Goal: Communication & Community: Answer question/provide support

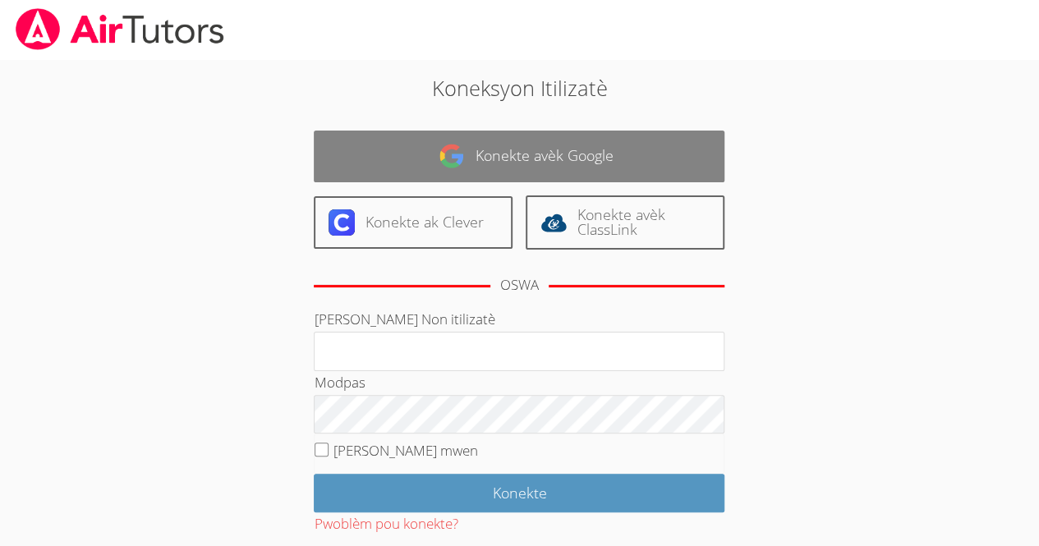
click at [360, 169] on link "Konekte avèk Google" at bounding box center [519, 157] width 411 height 52
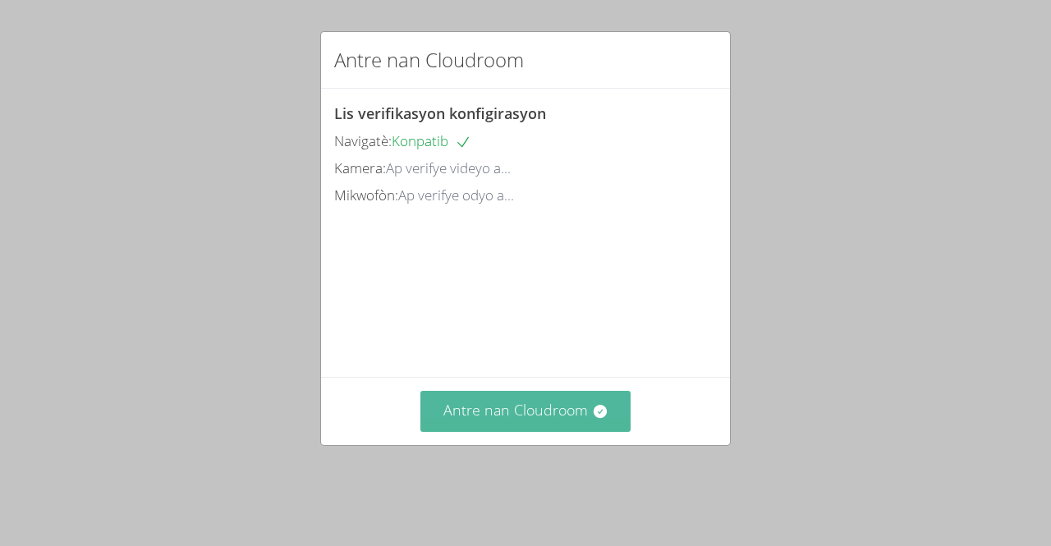
click at [546, 420] on font "Antre nan Cloudroom" at bounding box center [516, 410] width 145 height 20
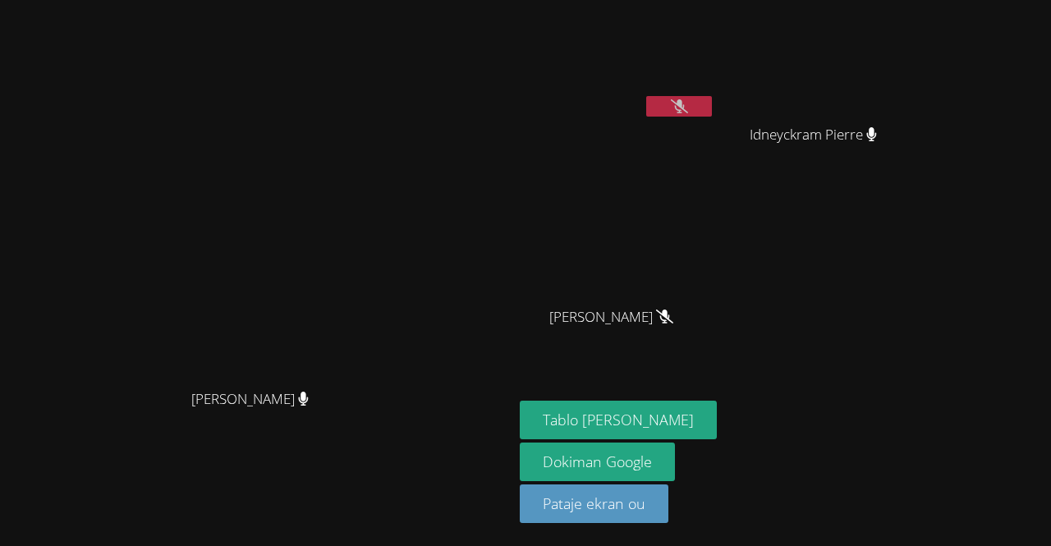
click at [712, 114] on button at bounding box center [679, 106] width 66 height 21
click at [712, 104] on button at bounding box center [679, 106] width 66 height 21
drag, startPoint x: 759, startPoint y: 104, endPoint x: 981, endPoint y: 168, distance: 230.8
click at [918, 168] on div "Rivaldo Jean Idneyckram Pierre Idneyckram Pierre Marvens Laloi Marvens Laloi Wi…" at bounding box center [719, 186] width 398 height 358
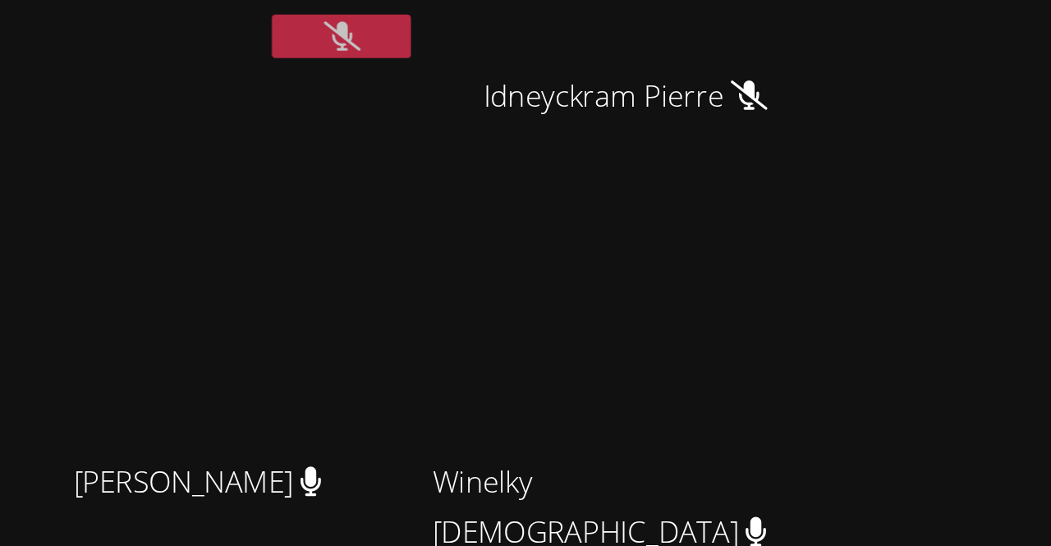
click at [712, 109] on button at bounding box center [679, 106] width 66 height 21
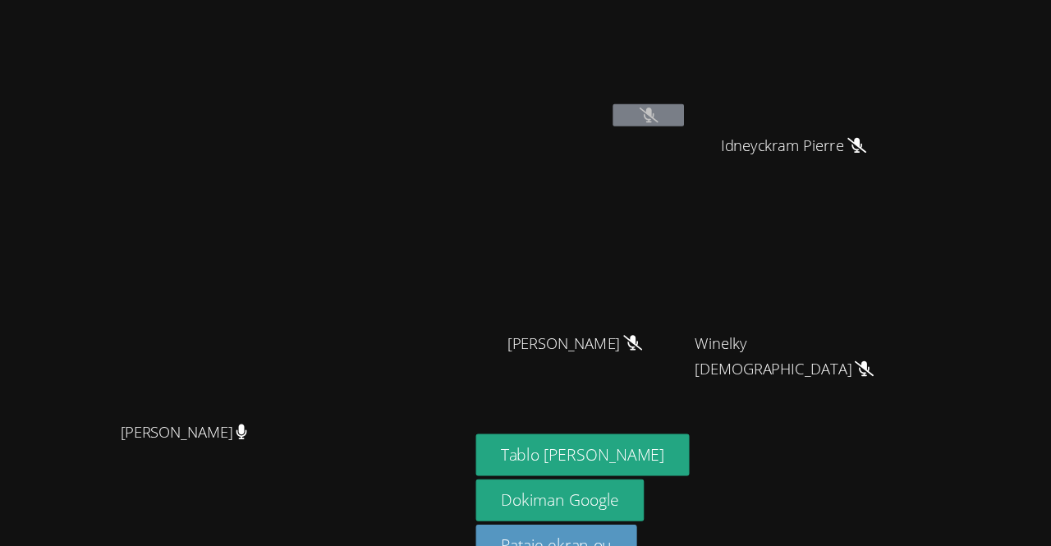
click at [715, 94] on video at bounding box center [617, 62] width 195 height 110
click at [712, 99] on button at bounding box center [679, 106] width 66 height 21
click at [830, 391] on aside "Rivaldo Jean Idneyckram Pierre Idneyckram Pierre Marvens Laloi Marvens Laloi Wi…" at bounding box center [718, 273] width 411 height 546
click at [688, 105] on icon at bounding box center [679, 106] width 17 height 14
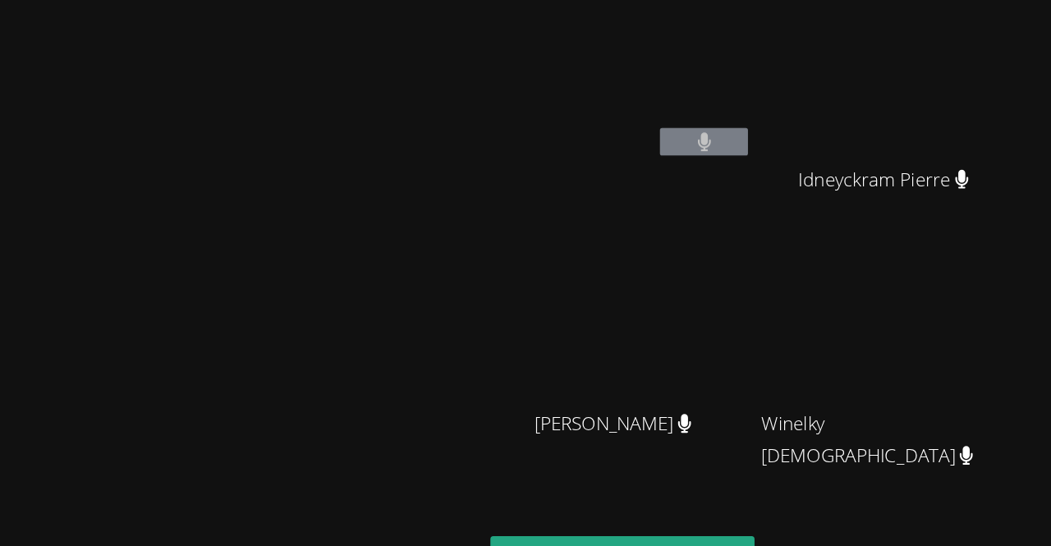
click at [712, 108] on button at bounding box center [679, 106] width 66 height 21
click at [712, 109] on button at bounding box center [679, 106] width 66 height 21
click at [712, 103] on button at bounding box center [679, 106] width 66 height 21
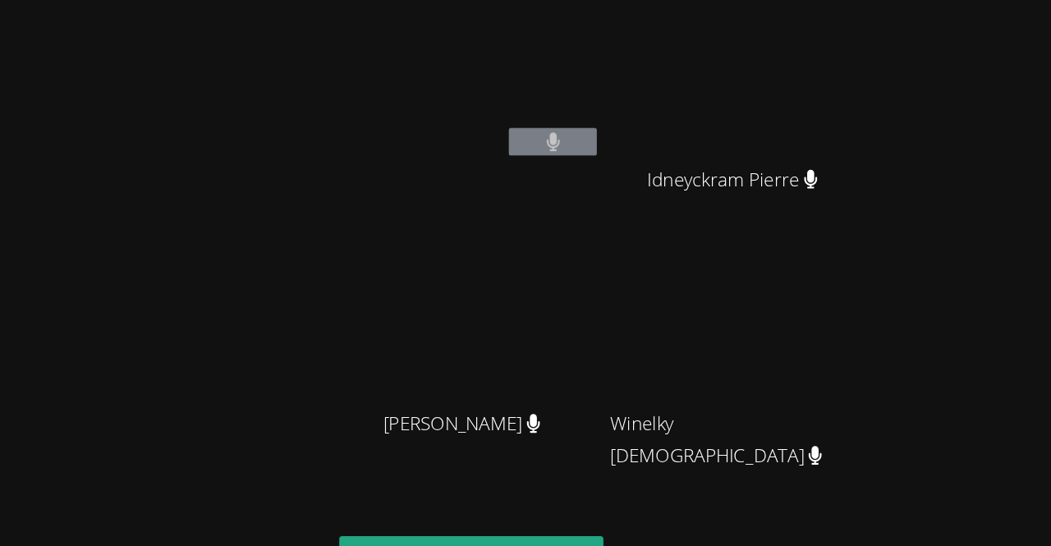
click at [918, 287] on video at bounding box center [819, 244] width 195 height 110
click at [712, 113] on button at bounding box center [679, 106] width 66 height 21
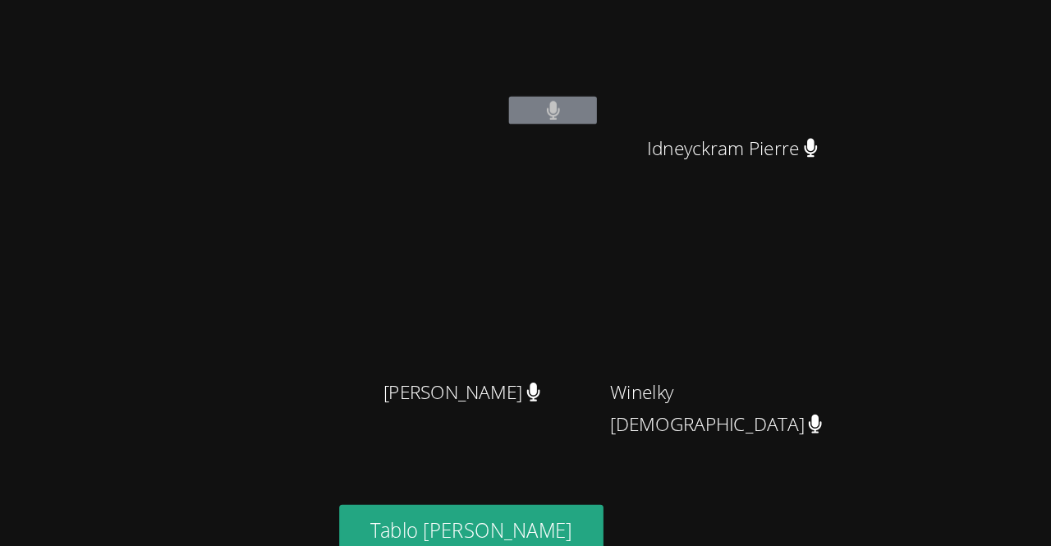
click at [712, 113] on button at bounding box center [679, 106] width 66 height 21
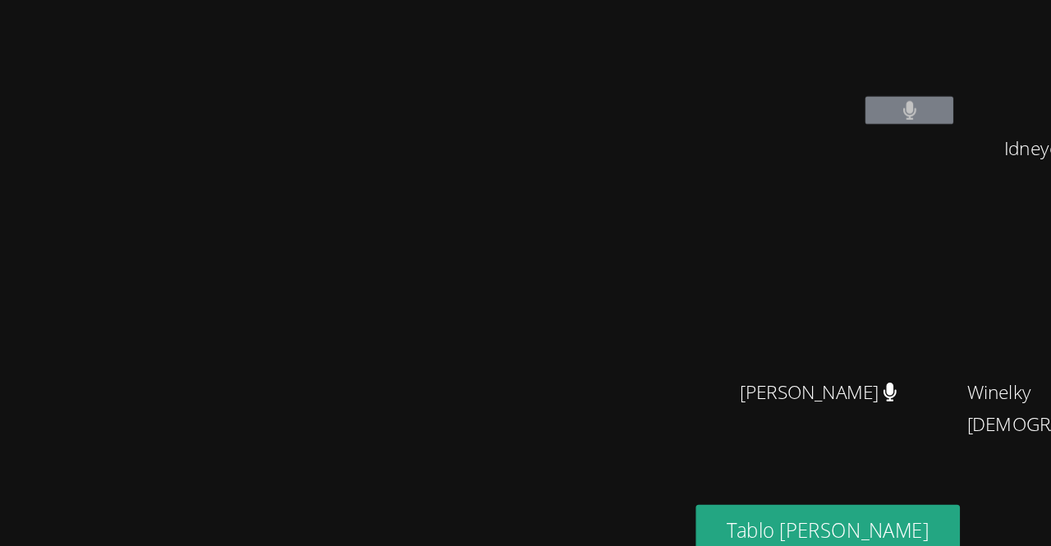
click at [380, 331] on video at bounding box center [257, 240] width 246 height 282
drag, startPoint x: 416, startPoint y: 323, endPoint x: 488, endPoint y: 414, distance: 115.8
click at [380, 381] on video at bounding box center [257, 240] width 246 height 282
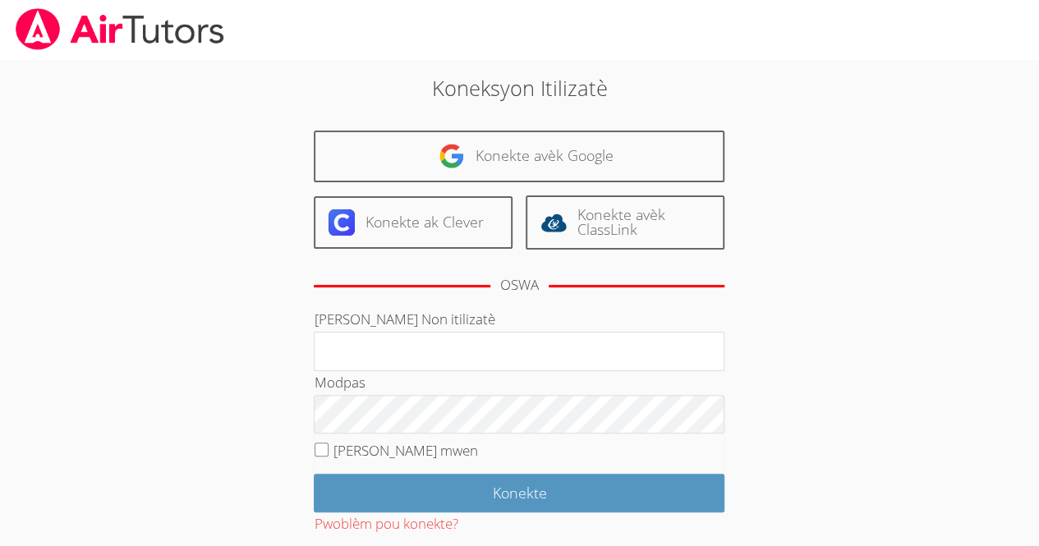
click at [671, 126] on div "Koneksyon Itilizatè Konekte avèk Google Konekte ak Clever Konekte avèk ClassLin…" at bounding box center [519, 345] width 561 height 546
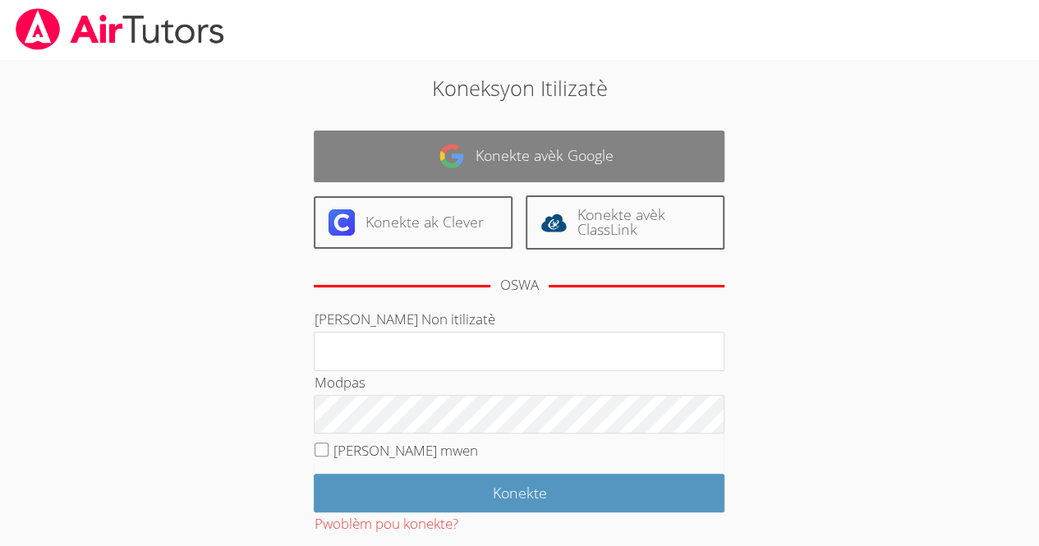
click at [554, 170] on link "Konekte avèk Google" at bounding box center [519, 157] width 411 height 52
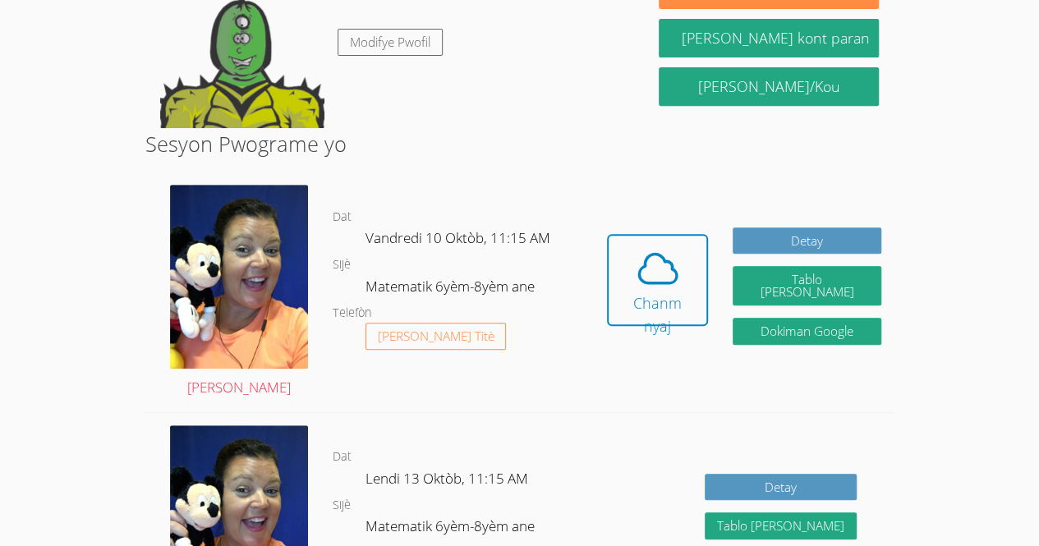
scroll to position [304, 0]
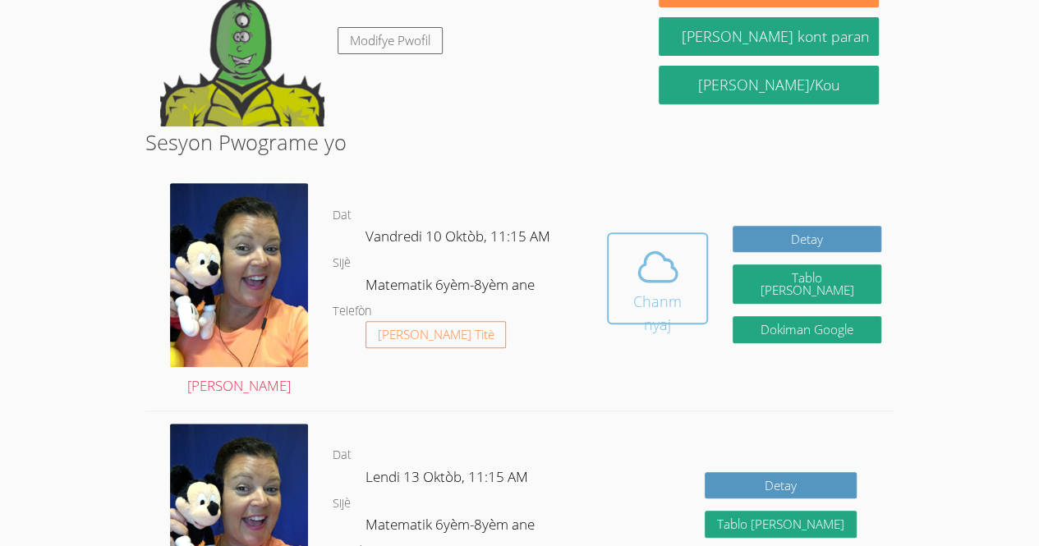
click at [622, 273] on button "Chanm nyaj" at bounding box center [658, 278] width 102 height 92
click at [642, 255] on icon at bounding box center [658, 267] width 46 height 46
click at [675, 292] on font "Chanm nyaj" at bounding box center [657, 313] width 48 height 43
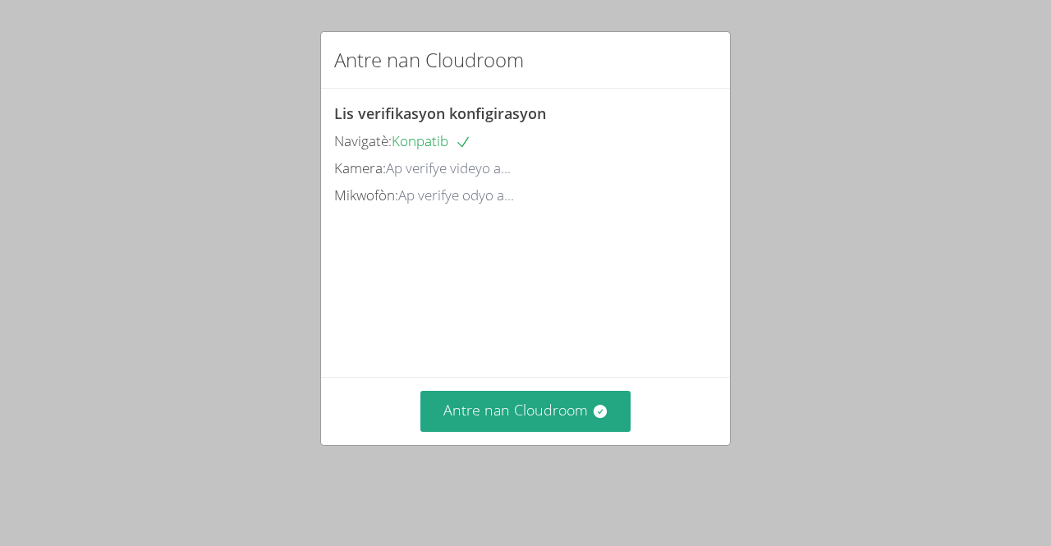
drag, startPoint x: 0, startPoint y: 0, endPoint x: 626, endPoint y: 333, distance: 708.8
drag, startPoint x: 626, startPoint y: 333, endPoint x: 549, endPoint y: 413, distance: 111.5
click at [549, 413] on div "Antre nan Cloudroom" at bounding box center [525, 410] width 409 height 67
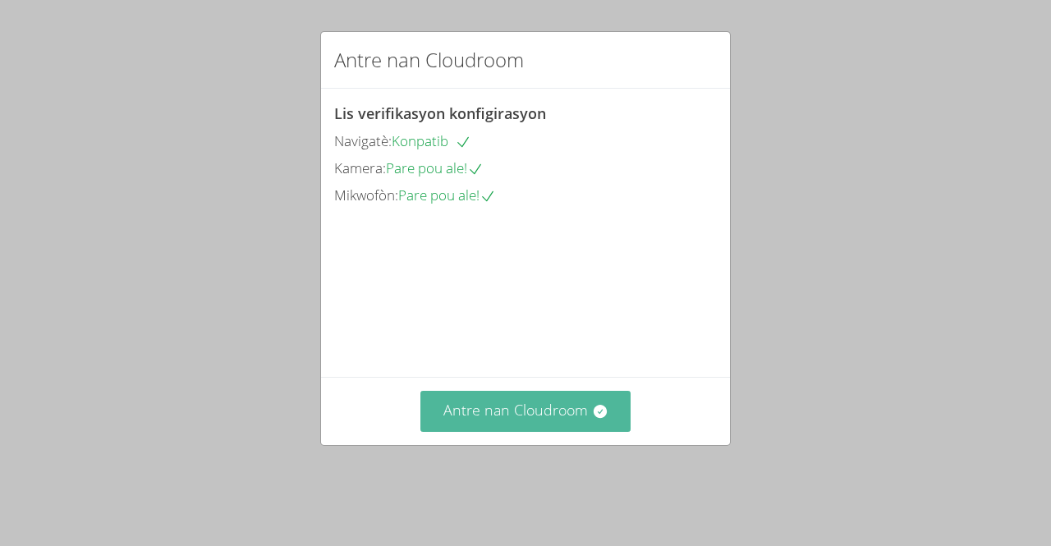
click at [482, 420] on button "Antre nan Cloudroom" at bounding box center [526, 411] width 211 height 40
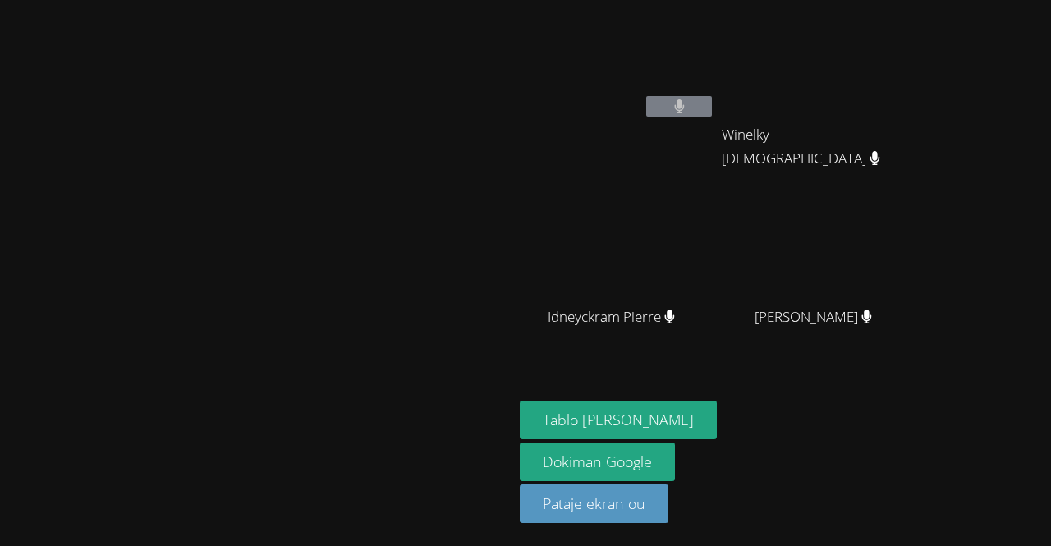
click at [906, 408] on div "Tablo [PERSON_NAME] Dokiman Google Pataje ekran ou" at bounding box center [719, 469] width 398 height 136
click at [712, 115] on button at bounding box center [679, 106] width 66 height 21
click at [913, 427] on div "Tablo [PERSON_NAME] Dokiman Google Pataje ekran ou" at bounding box center [719, 469] width 398 height 136
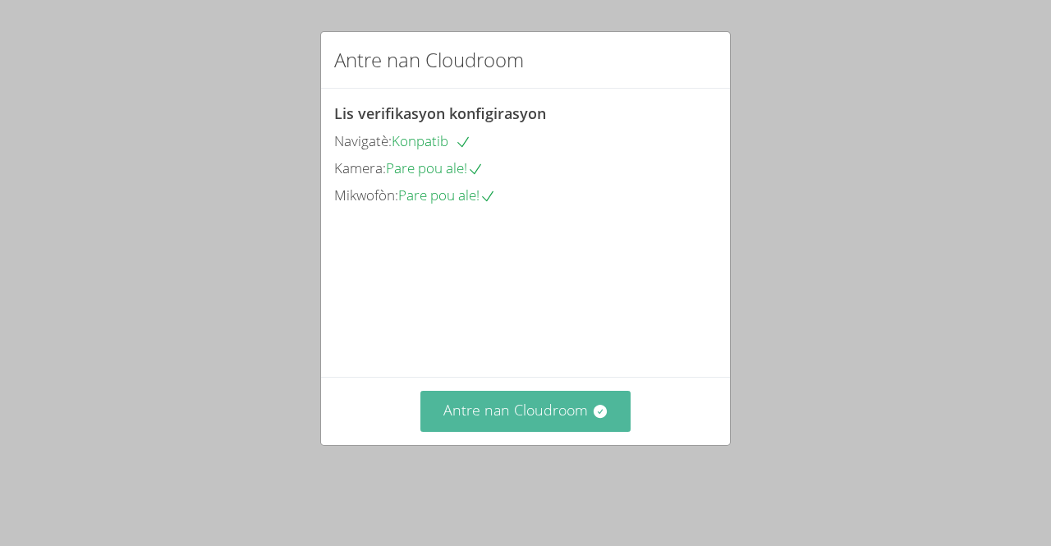
click at [448, 420] on font "Antre nan Cloudroom" at bounding box center [516, 410] width 145 height 20
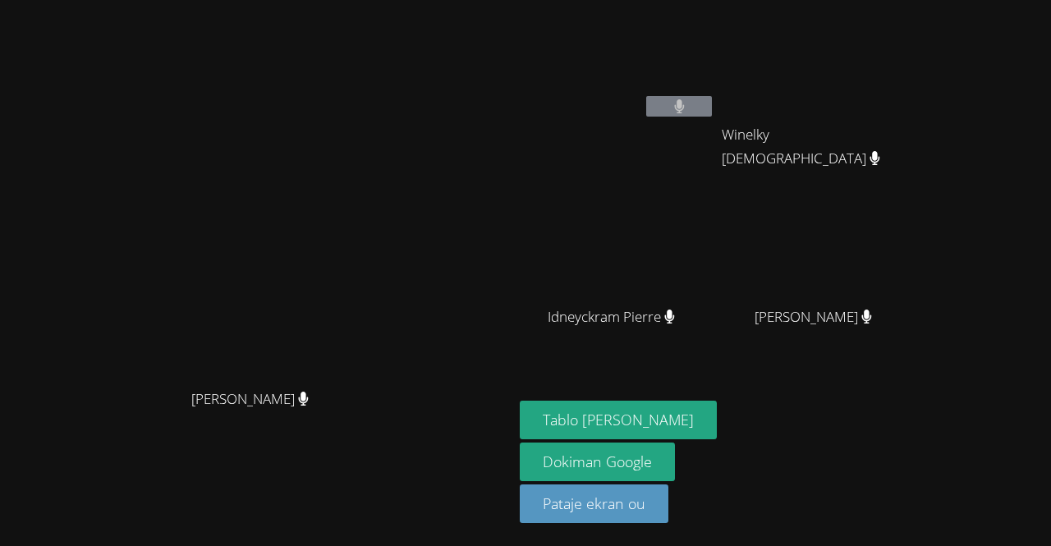
click at [328, 350] on video at bounding box center [257, 240] width 246 height 282
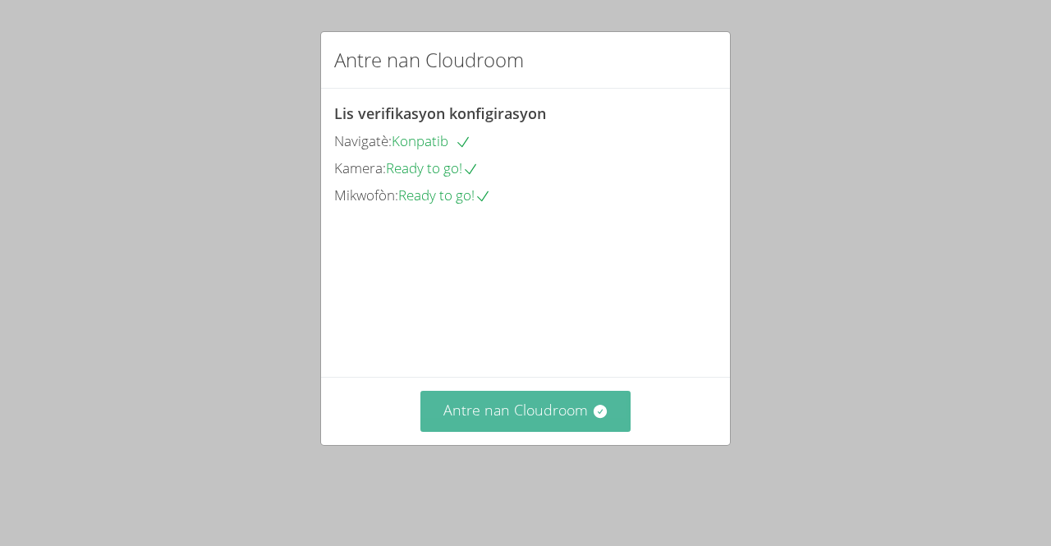
click at [520, 431] on button "Antre nan Cloudroom" at bounding box center [526, 411] width 211 height 40
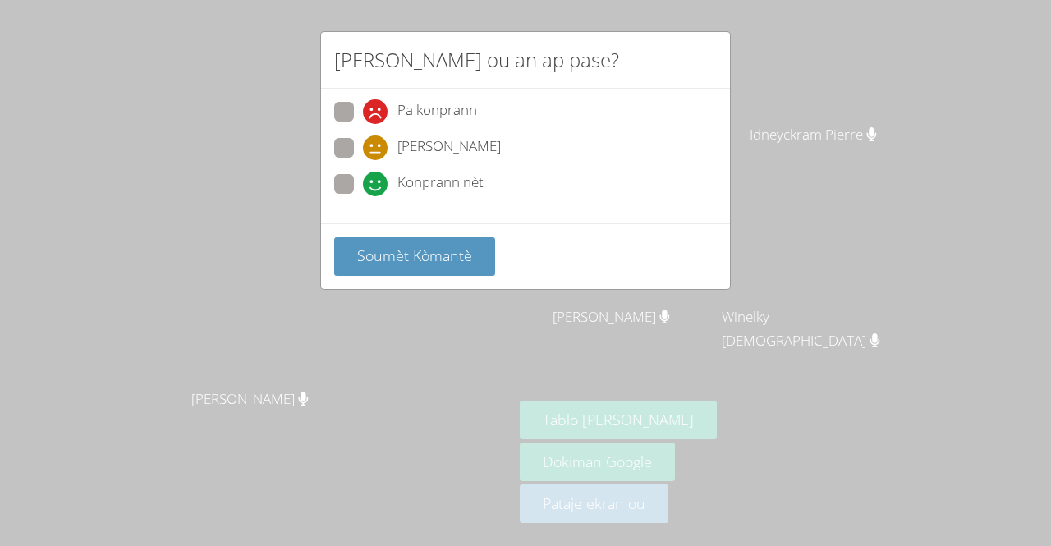
click at [517, 146] on div "[PERSON_NAME]" at bounding box center [525, 153] width 383 height 30
click at [455, 223] on div "Soumèt Kòmantè" at bounding box center [525, 256] width 409 height 66
click at [493, 150] on font "[PERSON_NAME]" at bounding box center [449, 145] width 103 height 19
click at [377, 150] on input "[PERSON_NAME]" at bounding box center [370, 145] width 14 height 14
radio input "true"
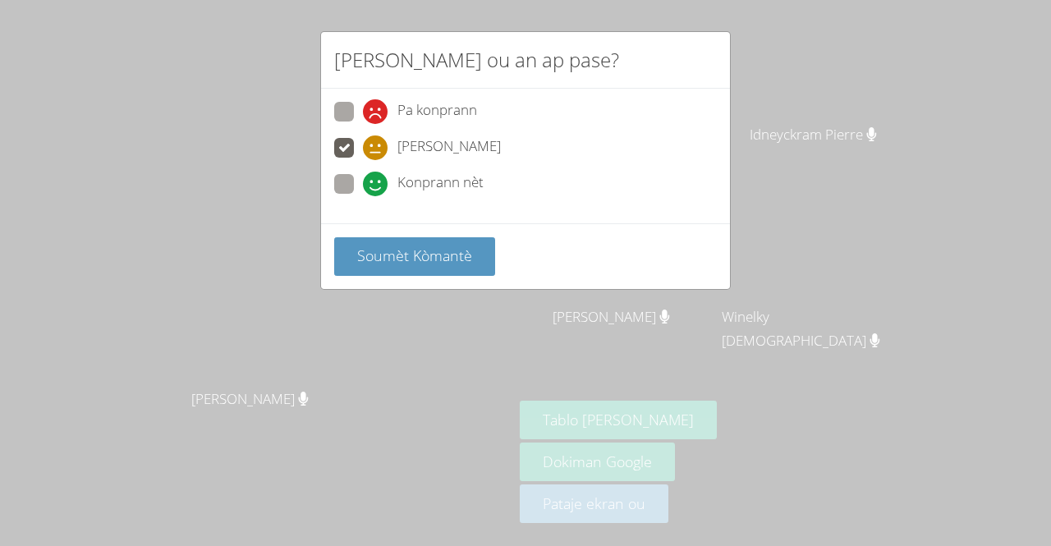
click at [442, 218] on div "Pa konprann [PERSON_NAME] nèt" at bounding box center [525, 156] width 409 height 135
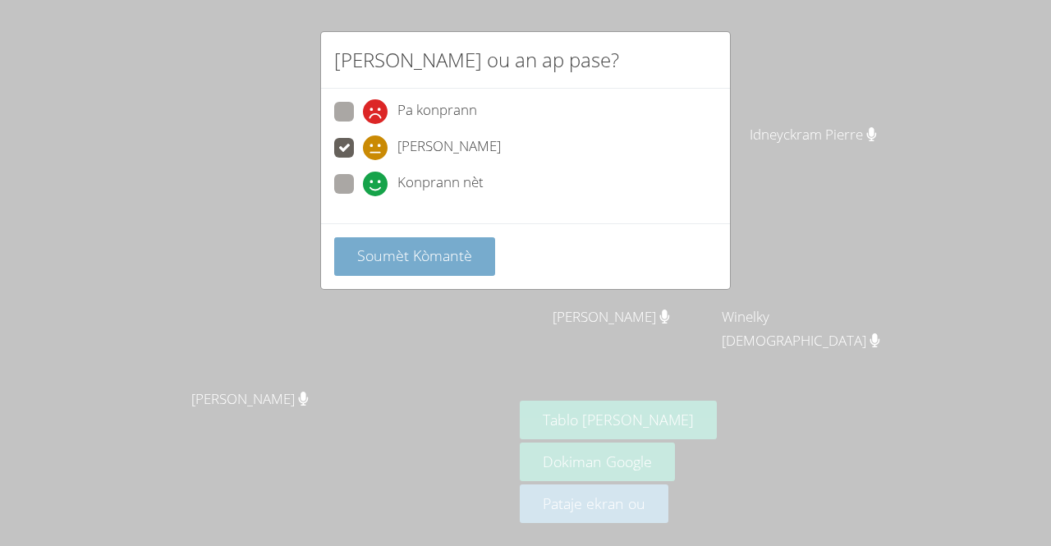
click at [448, 250] on font "Soumèt Kòmantè" at bounding box center [414, 256] width 115 height 20
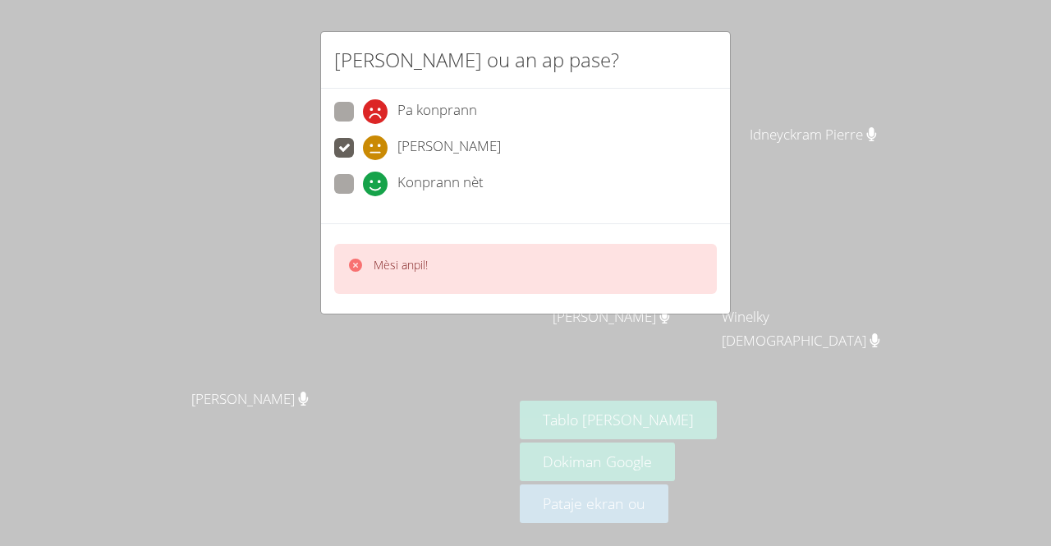
click at [527, 269] on div "Mèsi anpil!" at bounding box center [525, 269] width 383 height 50
click at [536, 279] on div "Mèsi anpil!" at bounding box center [525, 269] width 383 height 50
click at [545, 269] on div "Mèsi anpil!" at bounding box center [525, 269] width 383 height 50
click at [551, 262] on div "Mèsi anpil!" at bounding box center [525, 269] width 383 height 50
click at [583, 264] on div "Mèsi anpil!" at bounding box center [525, 269] width 383 height 50
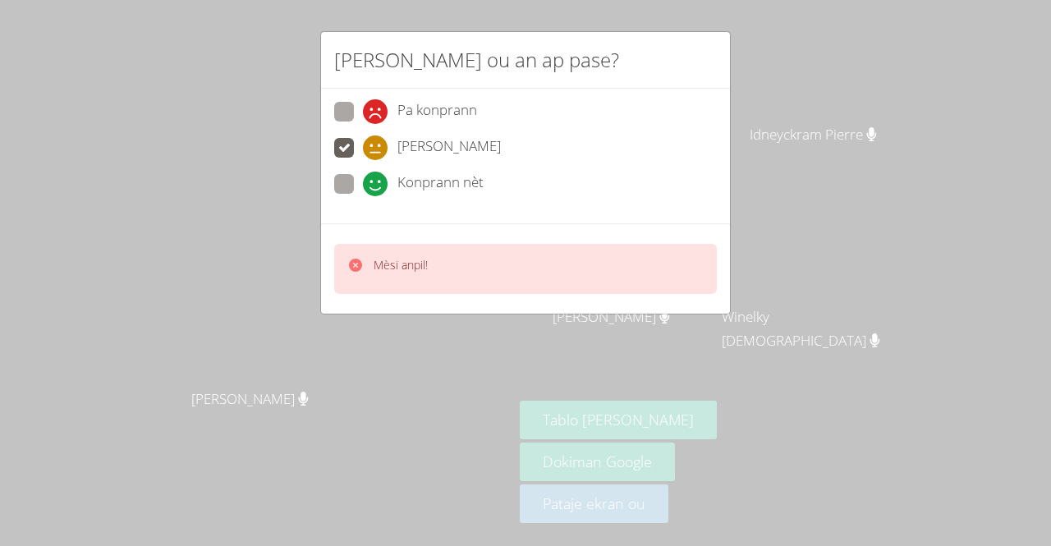
click at [576, 280] on div "Mèsi anpil!" at bounding box center [525, 269] width 383 height 50
click at [575, 281] on div "Mèsi anpil!" at bounding box center [525, 269] width 383 height 50
click at [616, 246] on video at bounding box center [617, 244] width 195 height 110
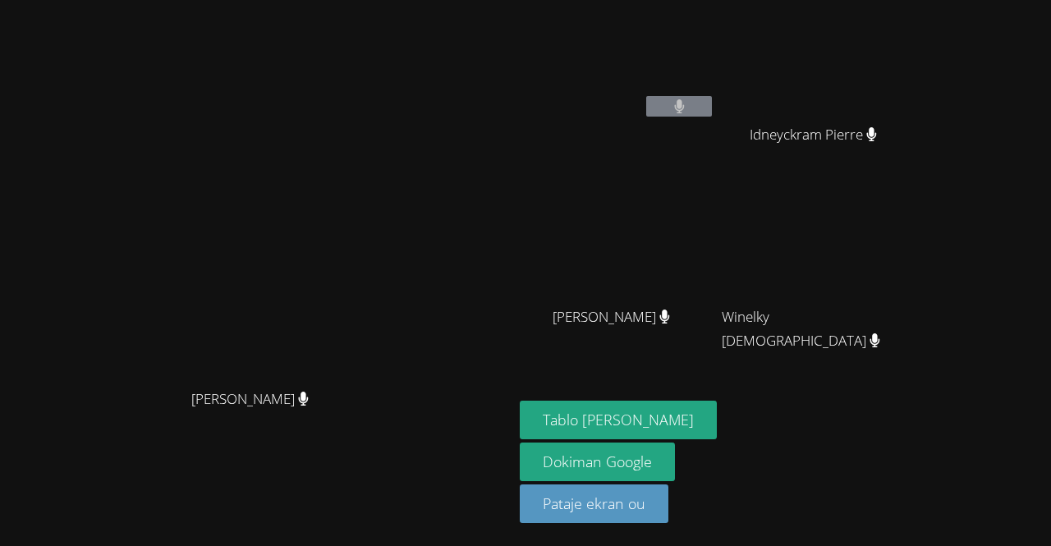
click at [25, 513] on div "[PERSON_NAME] [PERSON_NAME]" at bounding box center [257, 273] width 500 height 533
